Goal: Information Seeking & Learning: Check status

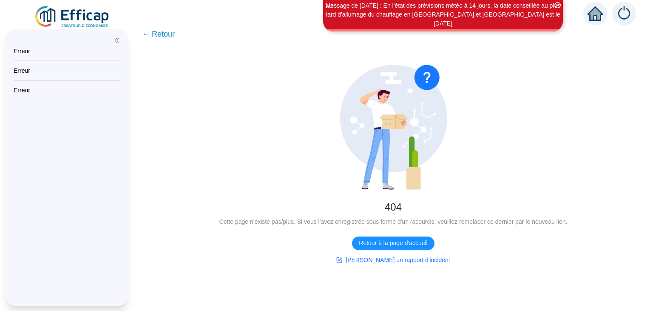
click at [89, 17] on img at bounding box center [72, 17] width 77 height 24
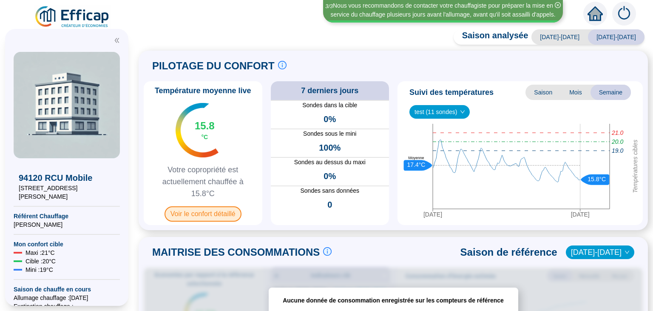
click at [192, 211] on span "Voir le confort détaillé" at bounding box center [203, 213] width 77 height 15
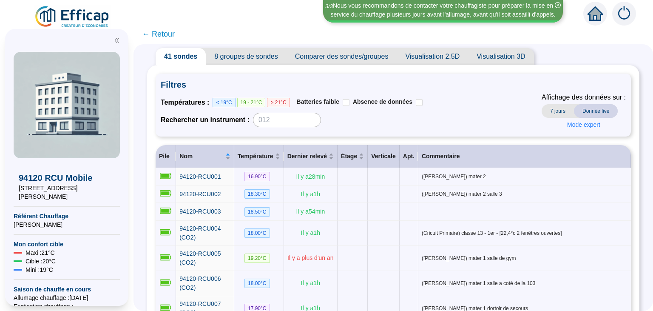
scroll to position [19, 0]
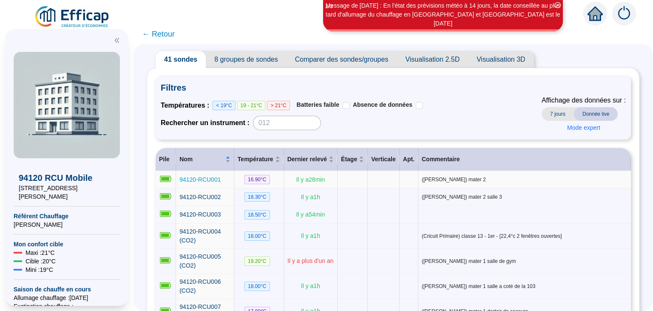
click at [215, 181] on span "94120-RCU001" at bounding box center [199, 179] width 41 height 7
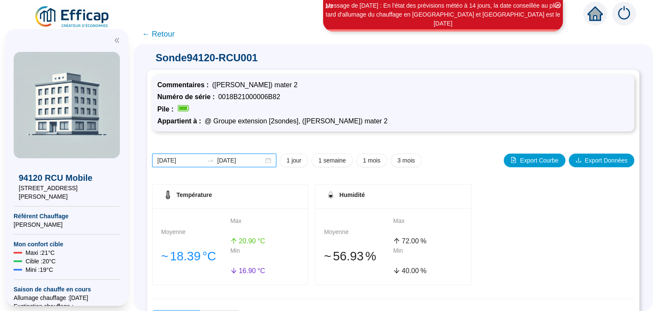
click at [178, 162] on input "[DATE]" at bounding box center [180, 160] width 46 height 9
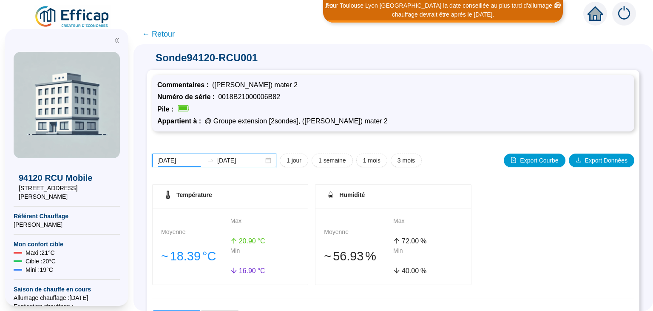
click at [188, 161] on input "[DATE]" at bounding box center [180, 160] width 46 height 9
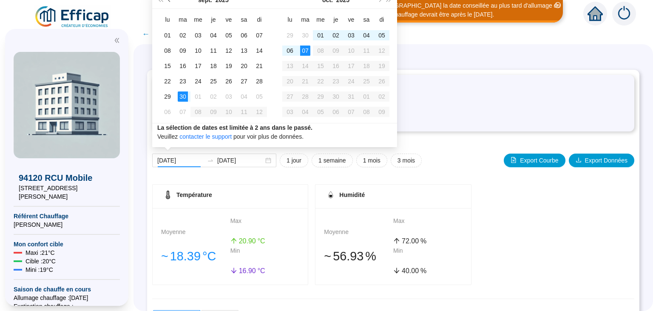
click at [168, 1] on button "Mois précédent (PageUp)" at bounding box center [169, -1] width 9 height 17
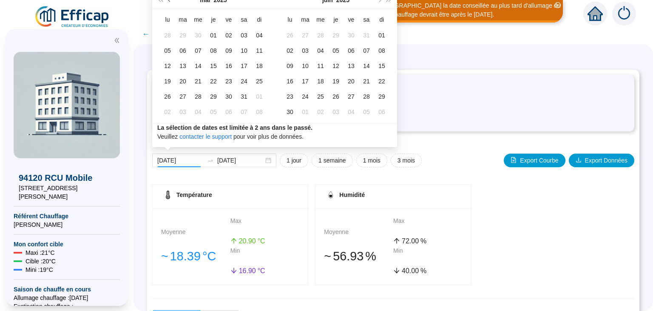
click at [168, 1] on button "Mois précédent (PageUp)" at bounding box center [169, -1] width 9 height 17
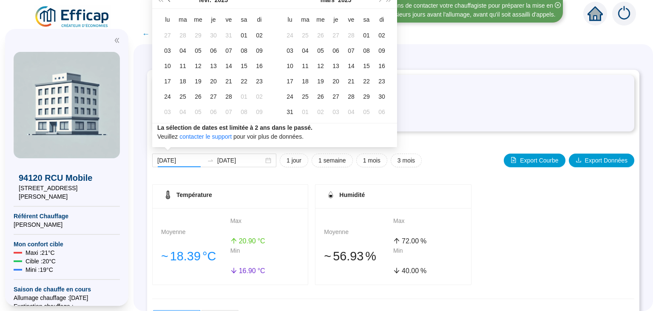
click at [168, 1] on button "Mois précédent (PageUp)" at bounding box center [169, -1] width 9 height 17
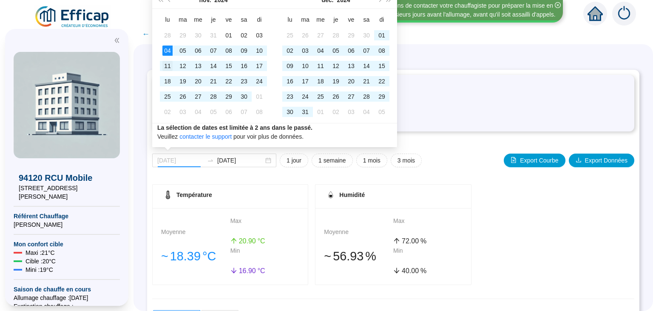
type input "[DATE]"
click at [168, 66] on div "11" at bounding box center [167, 66] width 10 height 10
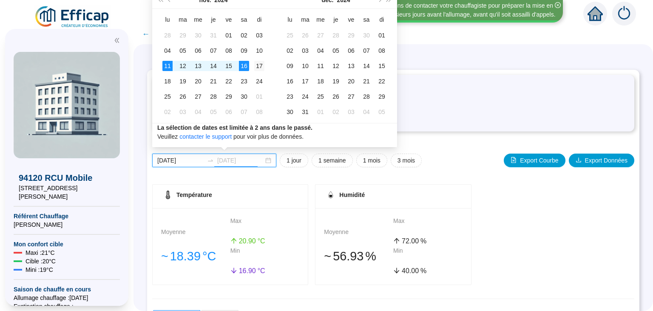
type input "[DATE]"
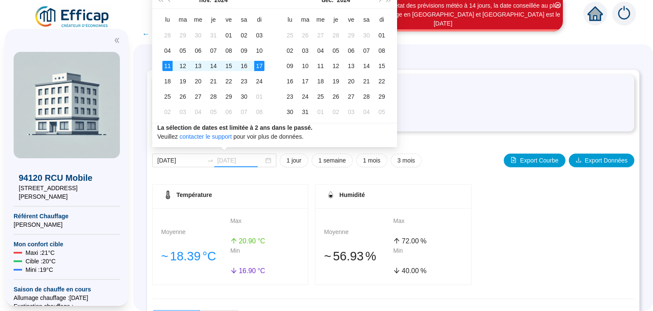
click at [258, 65] on div "17" at bounding box center [259, 66] width 10 height 10
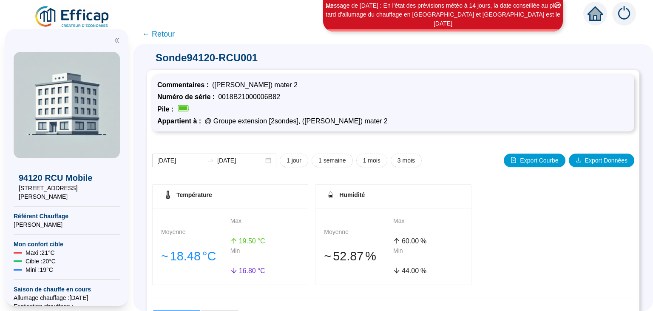
click at [161, 35] on span "← Retour" at bounding box center [158, 34] width 33 height 12
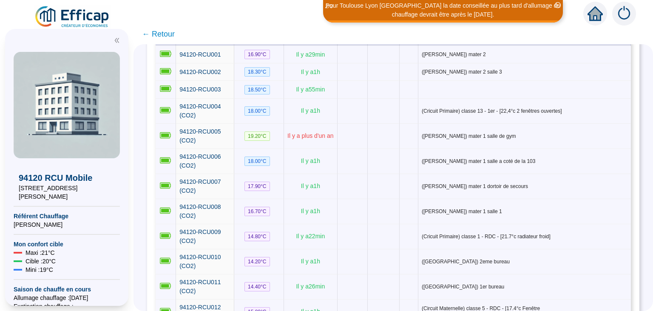
scroll to position [171, 0]
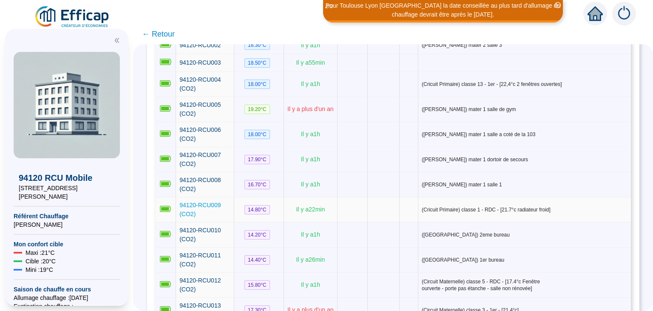
click at [209, 202] on span "94120-RCU009 (CO2)" at bounding box center [199, 210] width 41 height 16
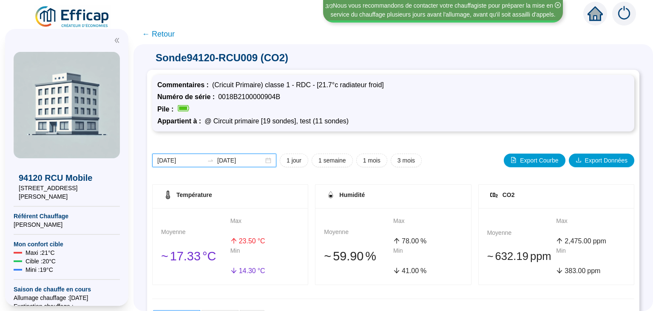
click at [188, 157] on input "[DATE]" at bounding box center [180, 160] width 46 height 9
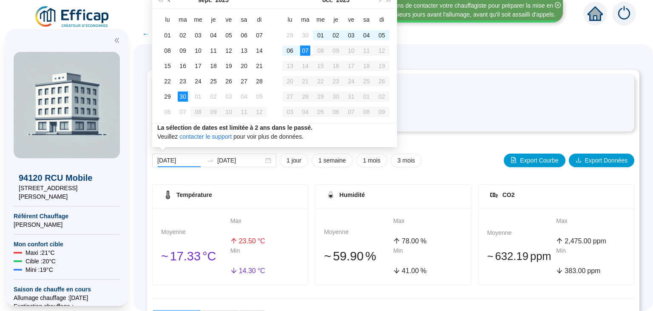
click at [170, 0] on span "Mois précédent (PageUp)" at bounding box center [170, 0] width 4 height 4
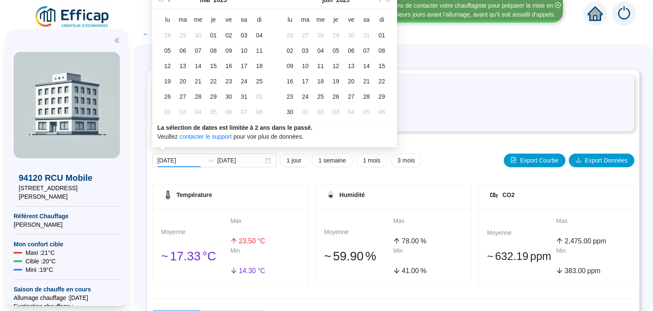
click at [170, 0] on span "Mois précédent (PageUp)" at bounding box center [170, 0] width 4 height 4
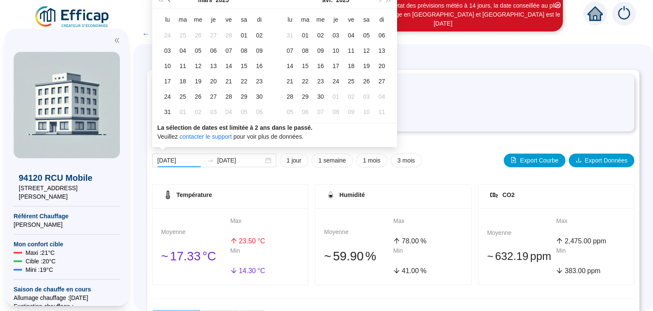
click at [170, 0] on span "Mois précédent (PageUp)" at bounding box center [170, 0] width 4 height 4
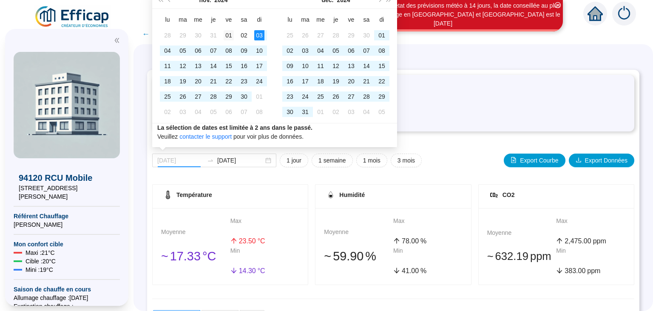
type input "[DATE]"
click at [229, 35] on div "01" at bounding box center [229, 35] width 10 height 10
type input "[DATE]"
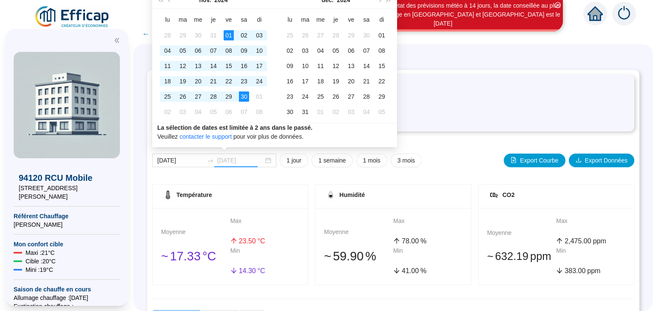
click at [246, 98] on div "30" at bounding box center [244, 96] width 10 height 10
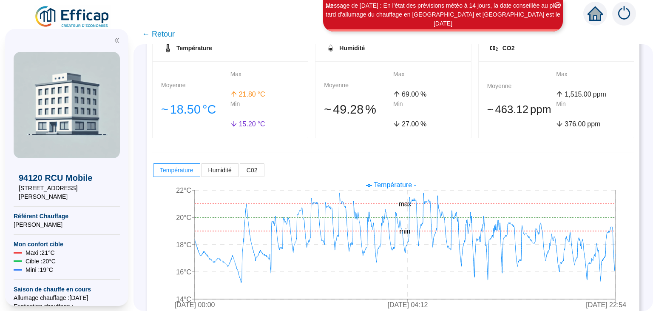
scroll to position [147, 0]
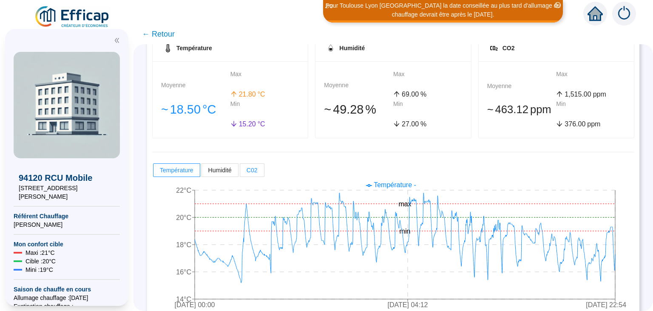
click at [257, 167] on label "C02" at bounding box center [252, 170] width 24 height 14
click at [240, 172] on input "C02" at bounding box center [240, 172] width 0 height 0
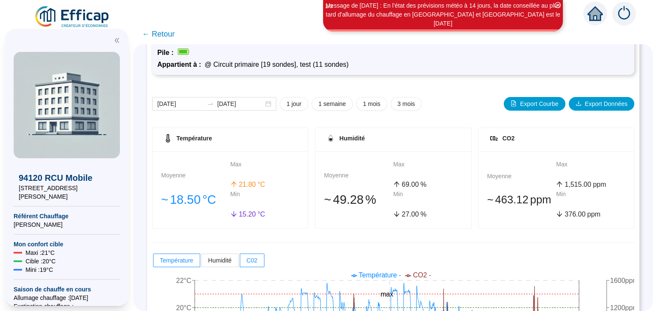
scroll to position [54, 0]
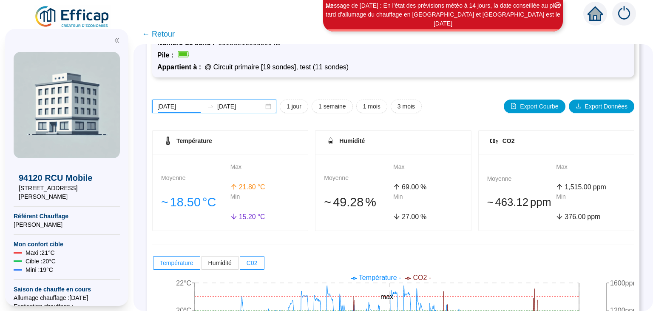
click at [179, 106] on input "[DATE]" at bounding box center [180, 106] width 46 height 9
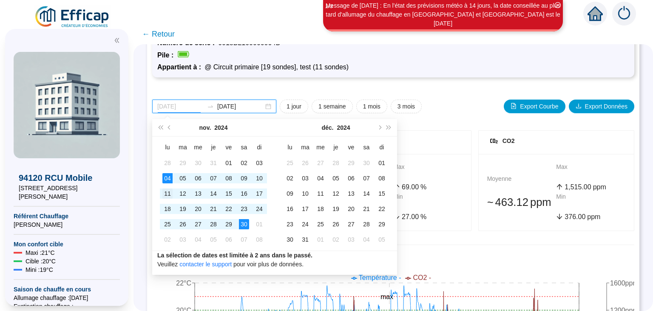
type input "[DATE]"
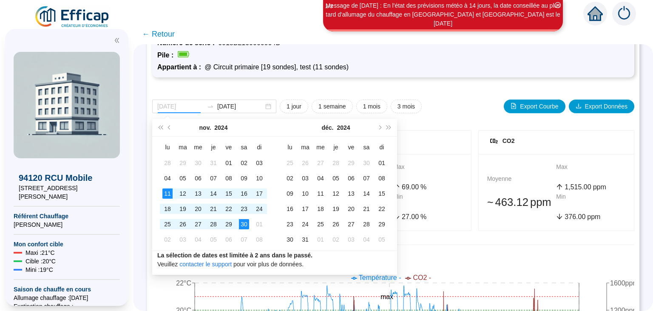
click at [166, 191] on div "11" at bounding box center [167, 193] width 10 height 10
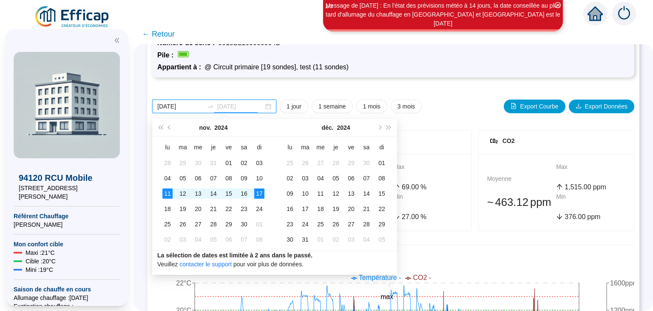
type input "[DATE]"
click at [256, 192] on div "17" at bounding box center [259, 193] width 10 height 10
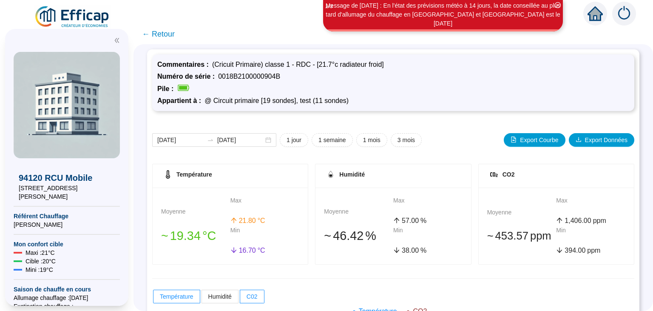
scroll to position [20, 0]
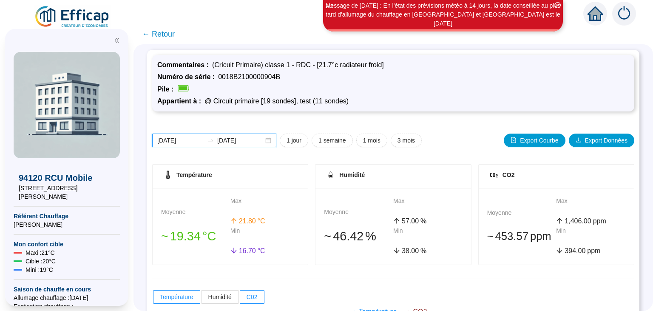
click at [177, 142] on input "[DATE]" at bounding box center [180, 140] width 46 height 9
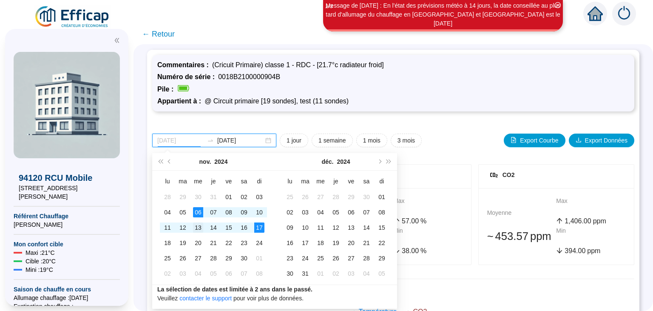
type input "[DATE]"
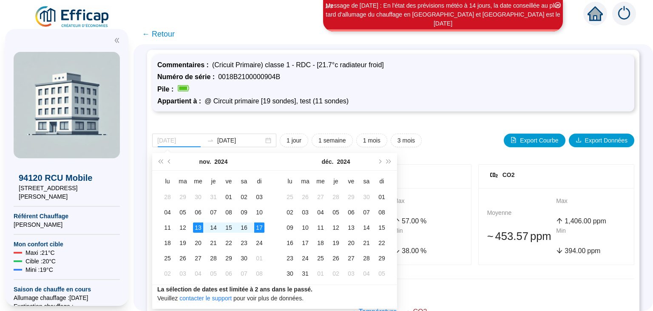
click at [198, 227] on div "13" at bounding box center [198, 227] width 10 height 10
type input "[DATE]"
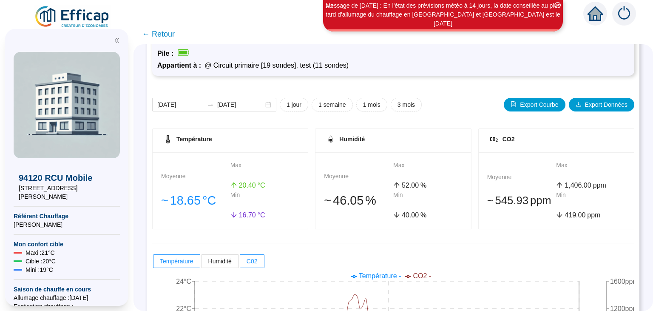
scroll to position [41, 0]
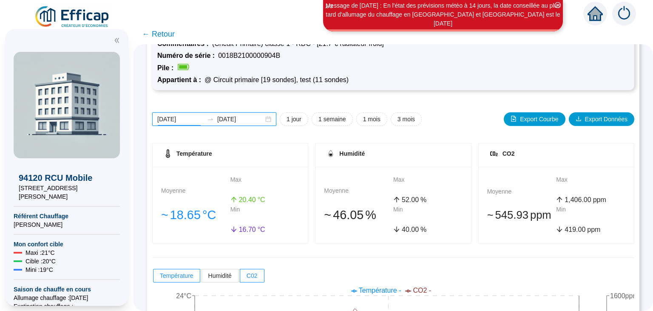
click at [185, 118] on input "[DATE]" at bounding box center [180, 119] width 46 height 9
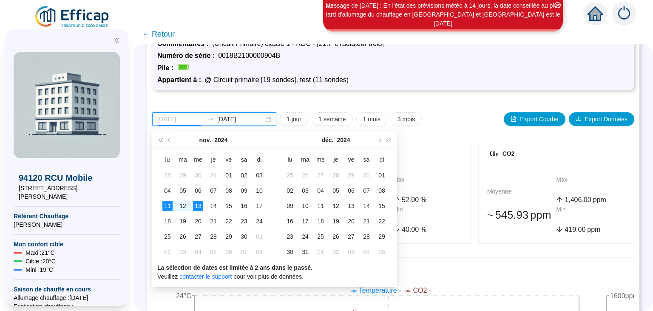
type input "[DATE]"
click at [165, 209] on div "11" at bounding box center [167, 206] width 10 height 10
type input "[DATE]"
click at [258, 207] on div "17" at bounding box center [259, 206] width 10 height 10
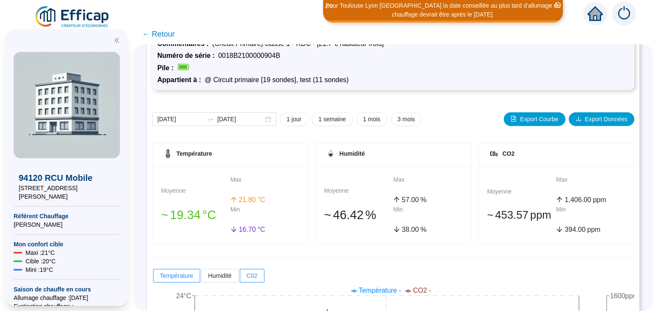
scroll to position [161, 0]
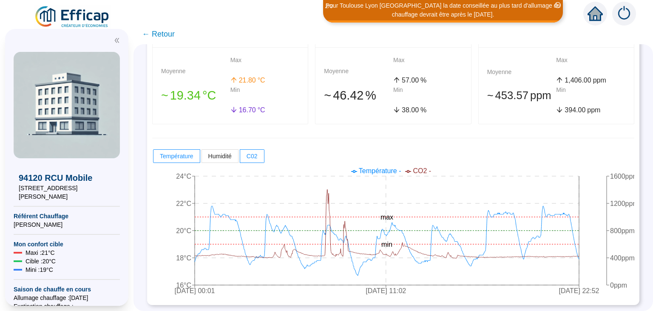
click at [162, 34] on span "← Retour" at bounding box center [158, 34] width 33 height 12
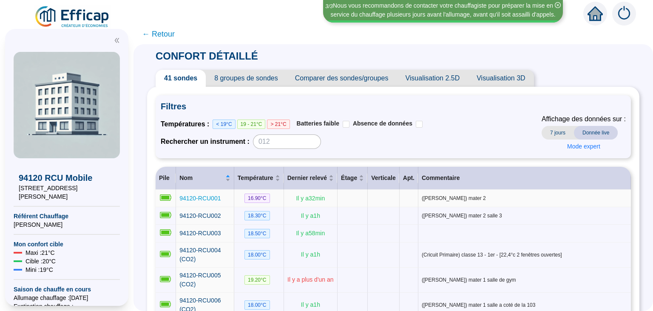
click at [213, 199] on span "94120-RCU001" at bounding box center [199, 198] width 41 height 7
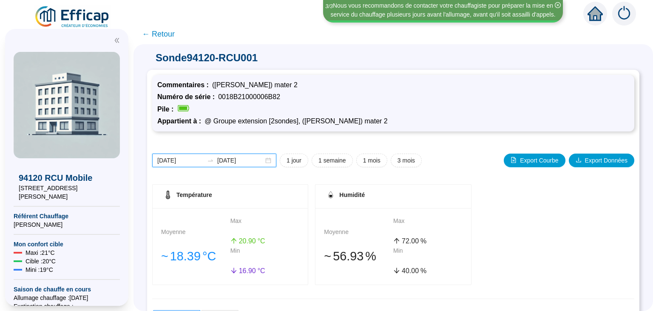
click at [187, 158] on input "[DATE]" at bounding box center [180, 160] width 46 height 9
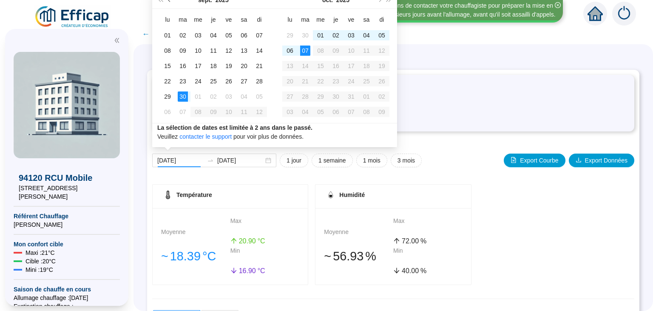
click at [170, 0] on span "Mois précédent (PageUp)" at bounding box center [170, 0] width 4 height 4
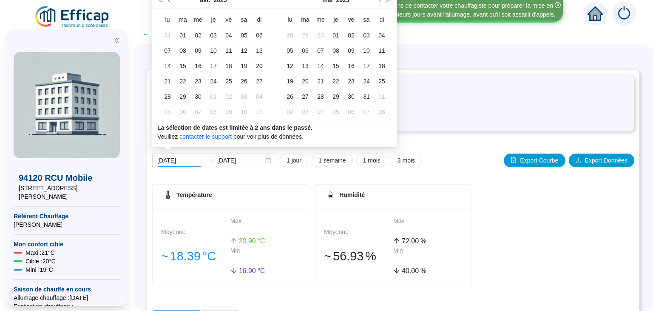
click at [170, 0] on span "Mois précédent (PageUp)" at bounding box center [170, 0] width 4 height 4
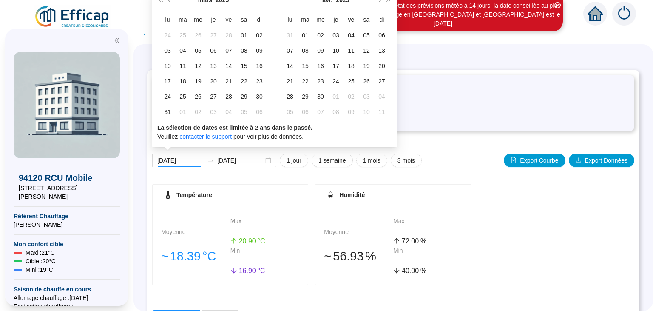
click at [170, 0] on span "Mois précédent (PageUp)" at bounding box center [170, 0] width 4 height 4
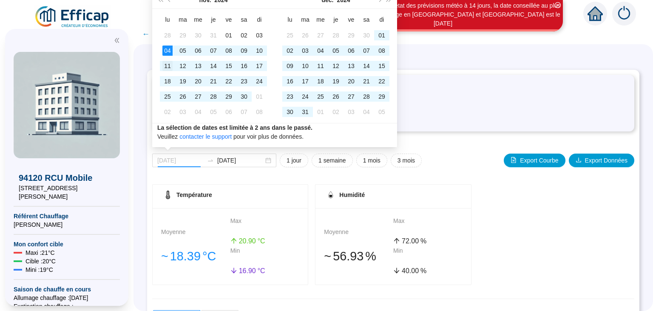
type input "[DATE]"
click at [168, 67] on div "11" at bounding box center [167, 66] width 10 height 10
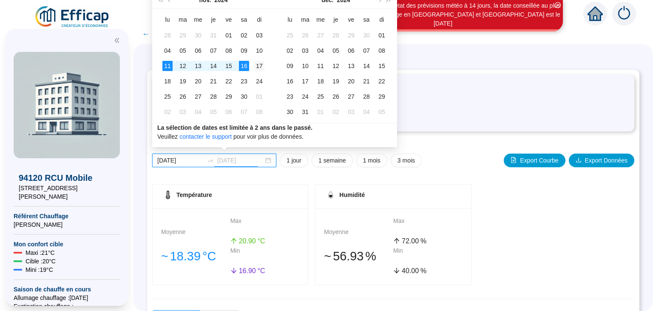
type input "[DATE]"
click at [261, 67] on div "17" at bounding box center [259, 66] width 10 height 10
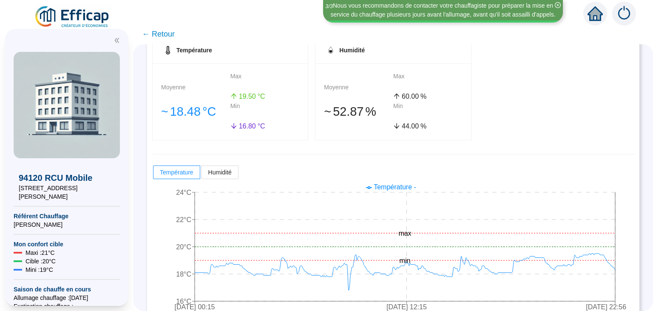
scroll to position [161, 0]
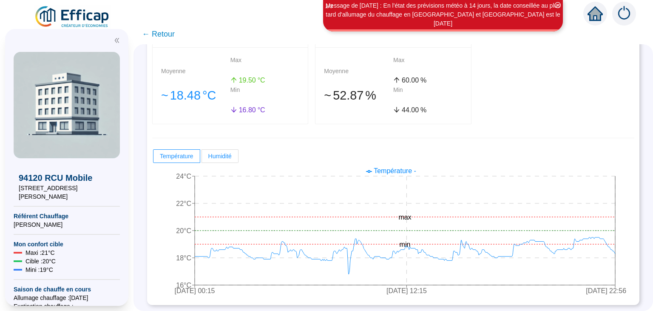
click at [222, 159] on label "Humidité" at bounding box center [220, 156] width 37 height 14
click at [202, 158] on input "Humidité" at bounding box center [202, 158] width 0 height 0
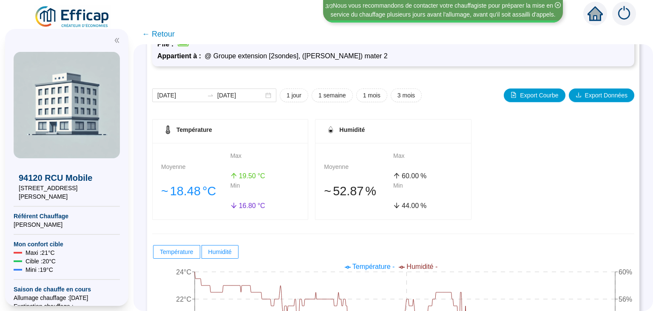
scroll to position [49, 0]
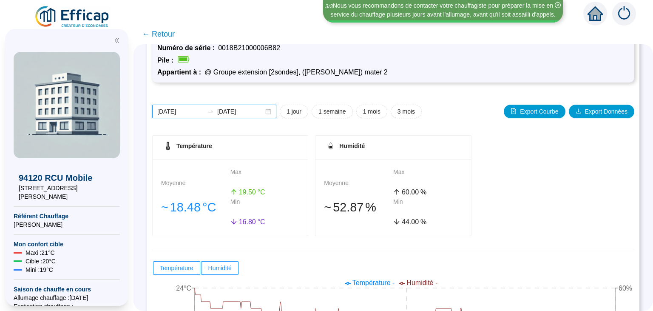
click at [184, 109] on input "[DATE]" at bounding box center [180, 111] width 46 height 9
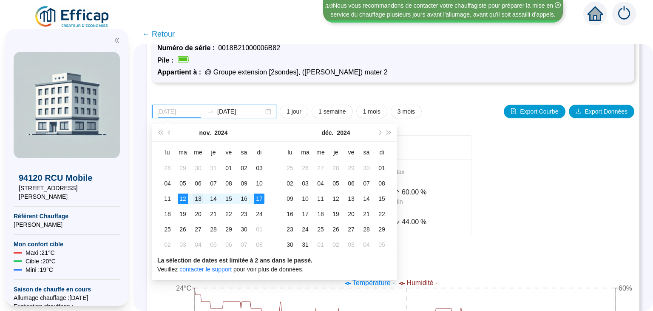
type input "[DATE]"
click at [199, 198] on div "13" at bounding box center [198, 198] width 10 height 10
type input "[DATE]"
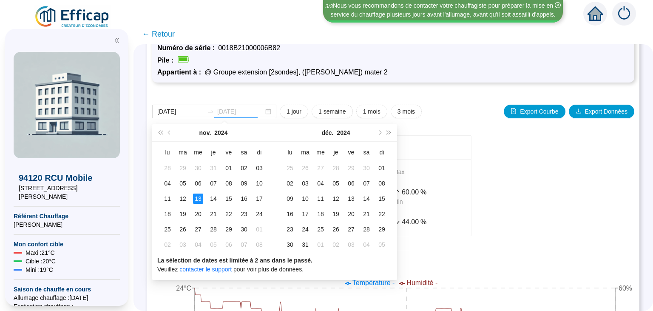
click at [198, 197] on div "13" at bounding box center [198, 198] width 10 height 10
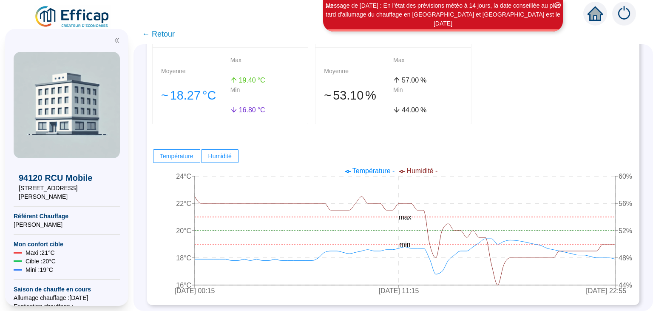
scroll to position [0, 0]
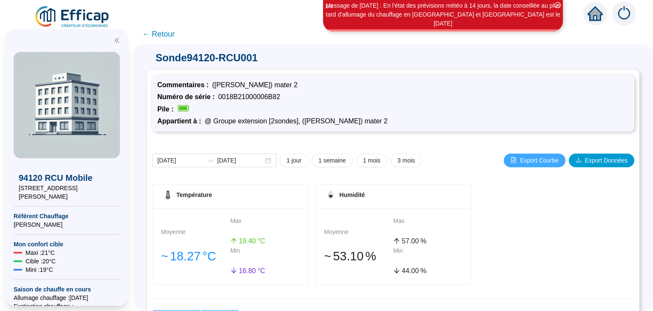
click at [538, 162] on span "Export Courbe" at bounding box center [539, 160] width 38 height 9
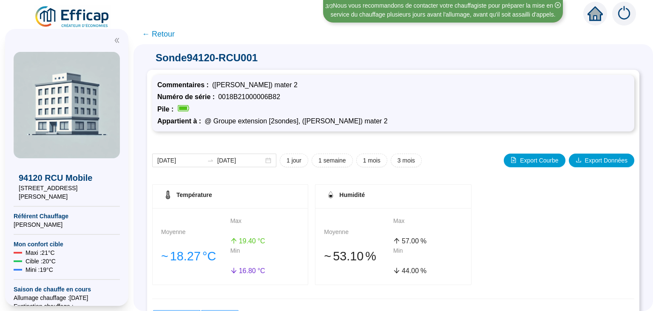
click at [163, 34] on span "← Retour" at bounding box center [158, 34] width 33 height 12
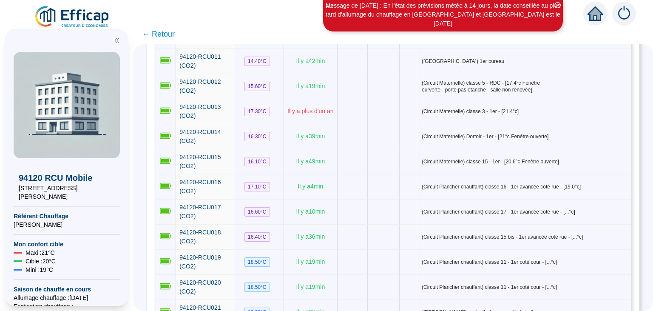
scroll to position [368, 0]
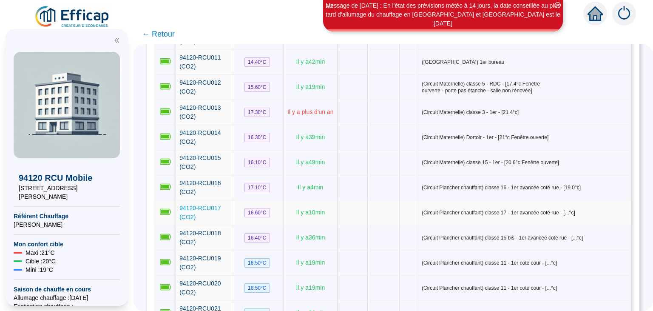
click at [198, 205] on span "94120-RCU017 (CO2)" at bounding box center [199, 213] width 41 height 16
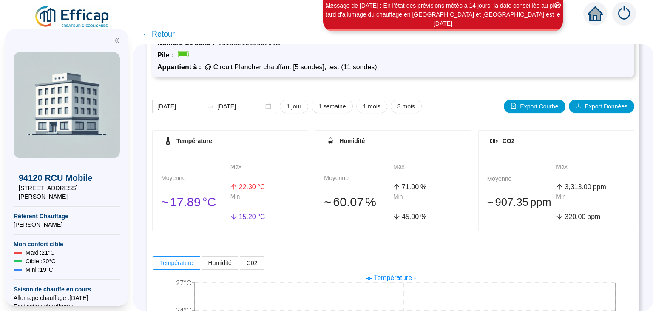
scroll to position [54, 0]
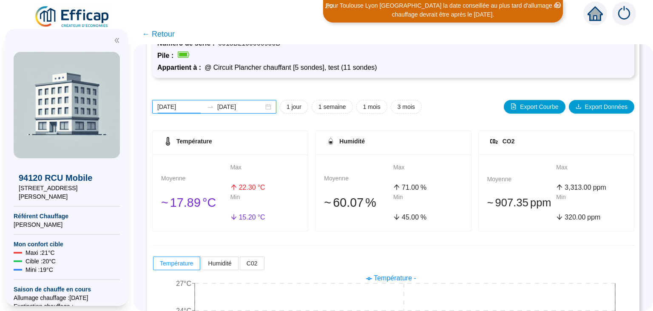
click at [184, 104] on input "[DATE]" at bounding box center [180, 106] width 46 height 9
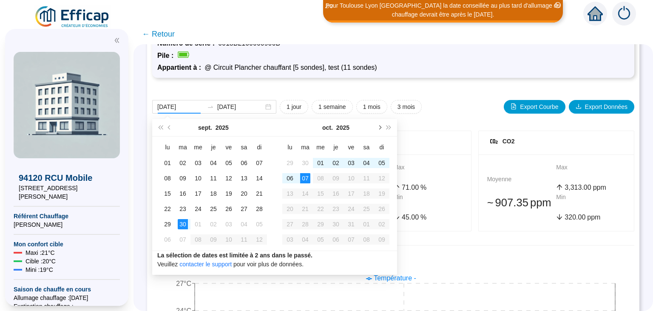
click at [379, 128] on span "Mois suivant (PageDown)" at bounding box center [379, 127] width 4 height 4
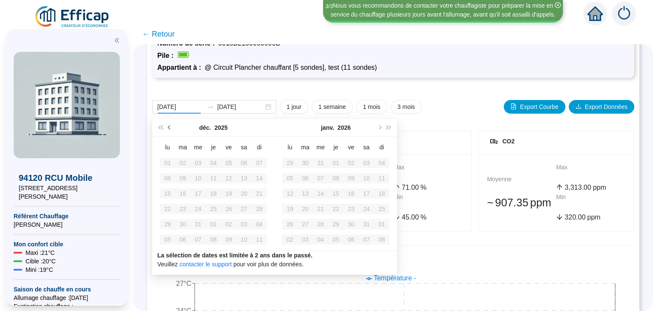
click at [171, 128] on span "Mois précédent (PageUp)" at bounding box center [170, 127] width 4 height 4
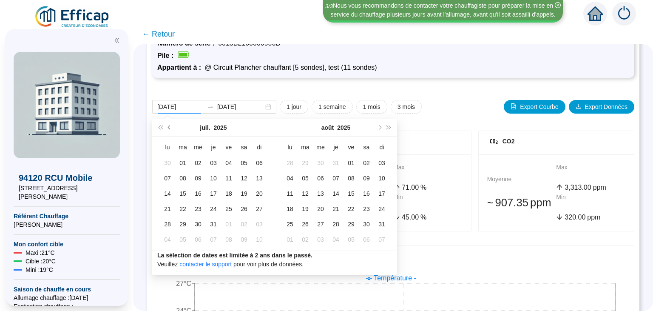
click at [171, 128] on span "Mois précédent (PageUp)" at bounding box center [170, 127] width 4 height 4
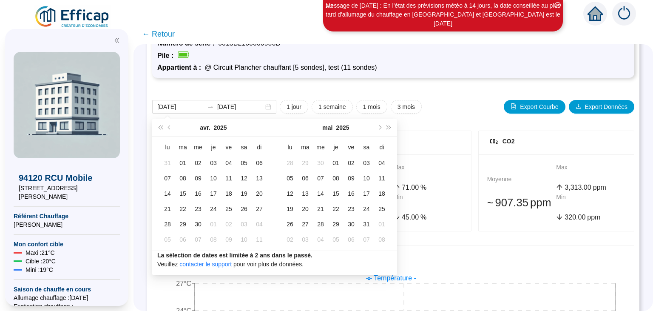
click at [646, 125] on div "Sonde 94120-RCU017 (CO2) Commentaires : (Circuit Plancher chauffant) classe 17 …" at bounding box center [394, 177] width 520 height 267
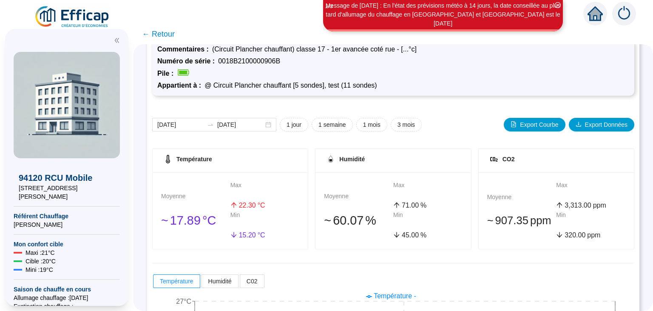
scroll to position [36, 0]
click at [176, 122] on input "[DATE]" at bounding box center [180, 124] width 46 height 9
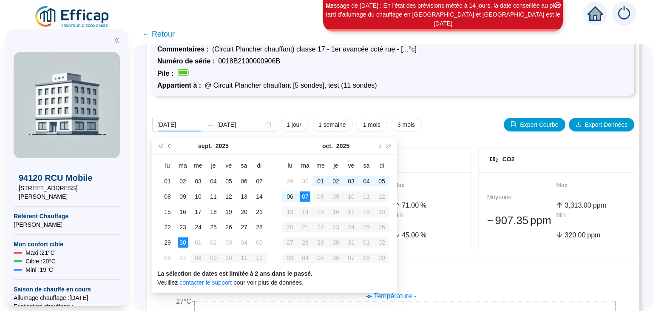
click at [169, 147] on span "Mois précédent (PageUp)" at bounding box center [170, 146] width 4 height 4
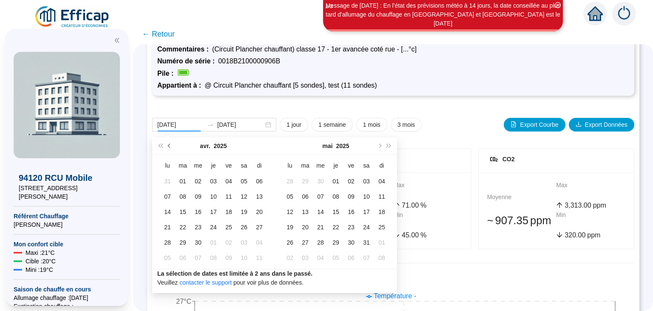
click at [169, 147] on span "Mois précédent (PageUp)" at bounding box center [170, 146] width 4 height 4
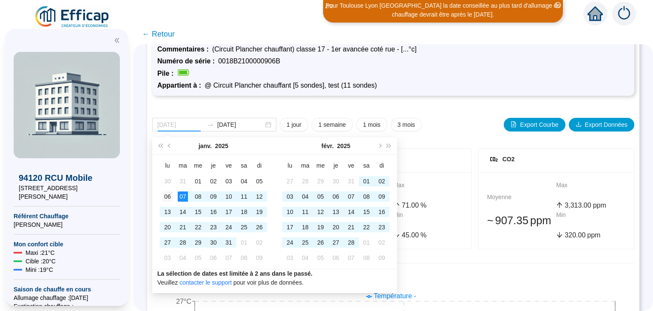
type input "[DATE]"
click at [168, 195] on div "06" at bounding box center [167, 196] width 10 height 10
type input "[DATE]"
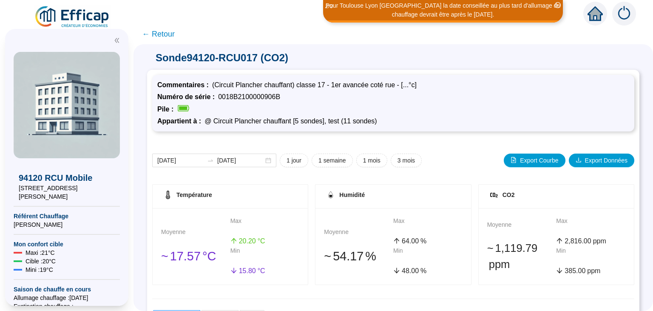
scroll to position [161, 0]
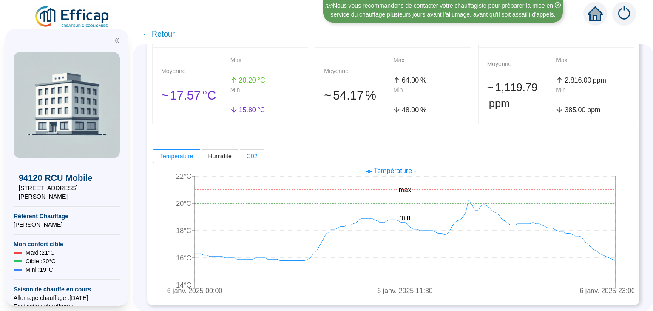
click at [253, 153] on span "C02" at bounding box center [252, 156] width 11 height 7
click at [240, 158] on input "C02" at bounding box center [240, 158] width 0 height 0
